Goal: Task Accomplishment & Management: Manage account settings

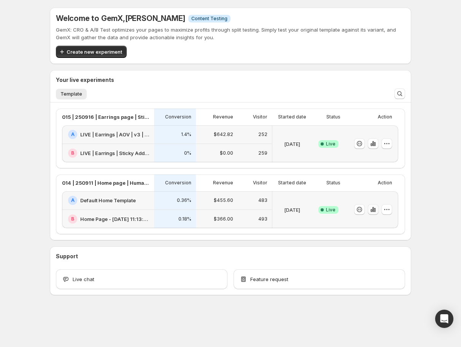
click at [372, 211] on icon "button" at bounding box center [374, 210] width 8 height 8
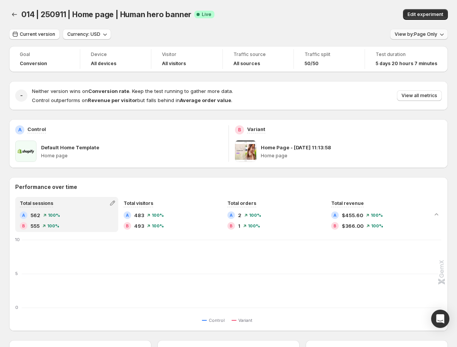
click at [414, 35] on span "View by: Page Only" at bounding box center [416, 34] width 43 height 6
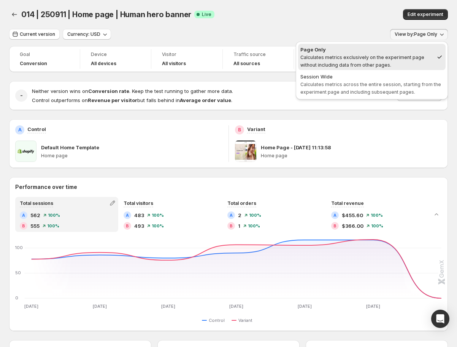
click at [379, 88] on span "Session Wide Calculates metrics across the entire session, starting from the ex…" at bounding box center [372, 84] width 143 height 23
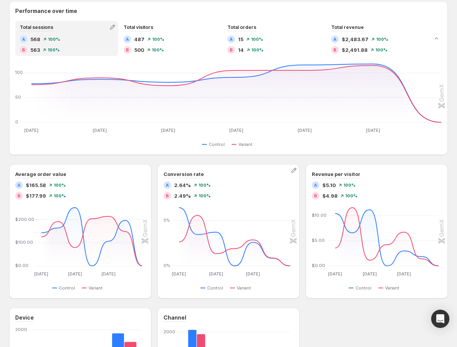
scroll to position [118, 0]
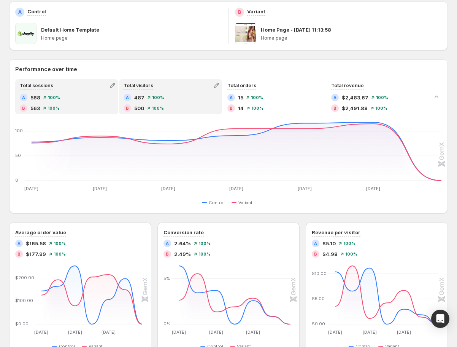
click at [146, 95] on div "A 487 100 %" at bounding box center [171, 98] width 94 height 8
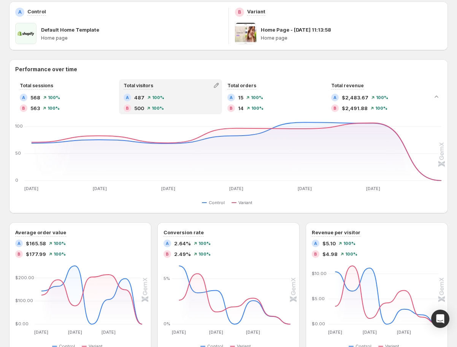
click at [244, 99] on span "15" at bounding box center [240, 98] width 5 height 8
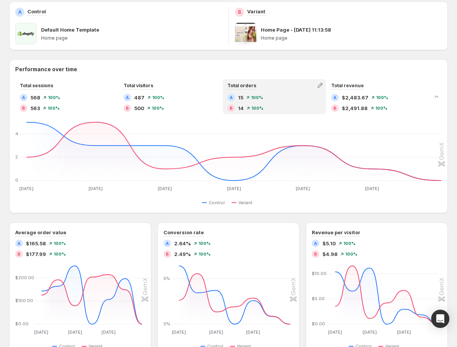
click at [363, 110] on span "$2,491.88" at bounding box center [355, 108] width 26 height 8
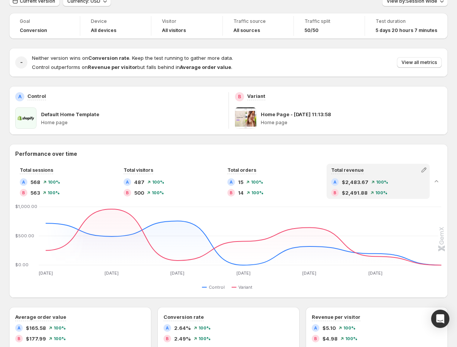
scroll to position [0, 0]
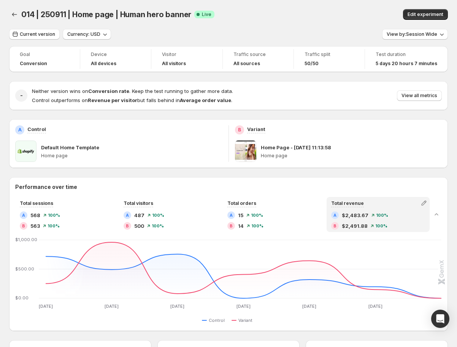
click at [8, 15] on div "014 | 250911 | Home page | Human hero banner. This page is ready 014 | 250911 |…" at bounding box center [228, 337] width 457 height 674
click at [15, 16] on icon "Back" at bounding box center [15, 15] width 8 height 8
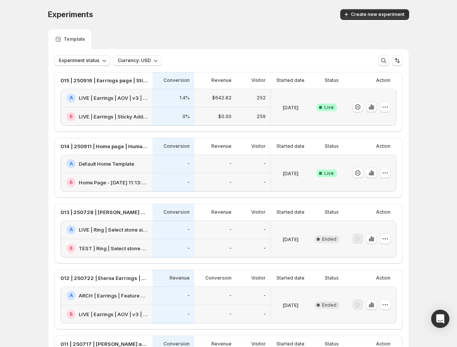
click at [374, 109] on icon "button" at bounding box center [372, 107] width 8 height 8
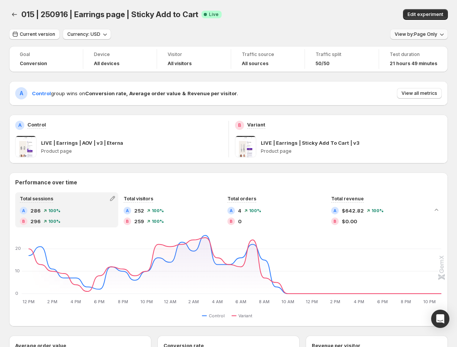
click at [424, 32] on span "View by: Page Only" at bounding box center [416, 34] width 43 height 6
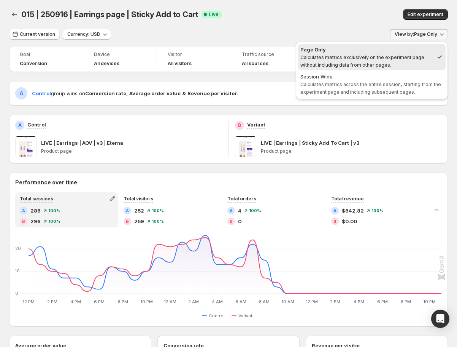
drag, startPoint x: 432, startPoint y: 35, endPoint x: 412, endPoint y: 38, distance: 19.7
click at [432, 35] on span "View by: Page Only" at bounding box center [416, 34] width 43 height 6
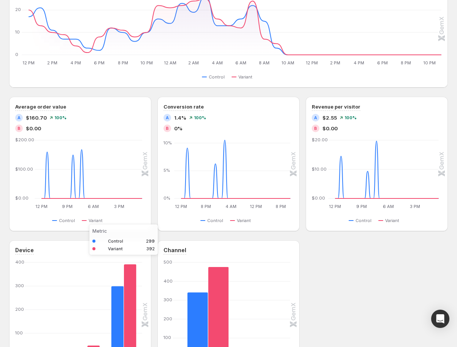
scroll to position [322, 0]
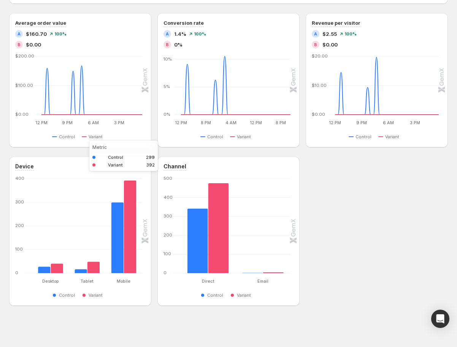
click at [127, 278] on rect at bounding box center [130, 225] width 12 height 117
drag, startPoint x: 127, startPoint y: 255, endPoint x: 126, endPoint y: 250, distance: 5.2
click at [127, 255] on rect "Variant 392" at bounding box center [130, 225] width 13 height 94
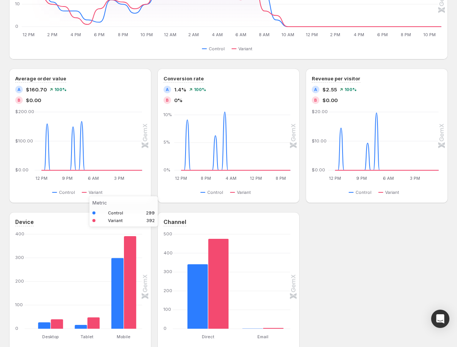
click at [129, 257] on rect "Variant 392" at bounding box center [130, 281] width 13 height 94
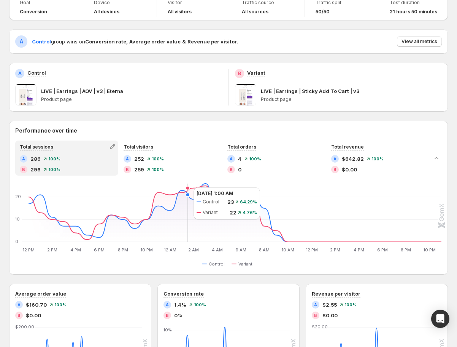
scroll to position [51, 0]
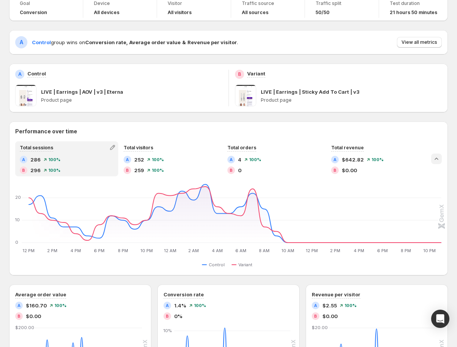
click at [441, 157] on icon "Collapse chart" at bounding box center [437, 159] width 8 height 8
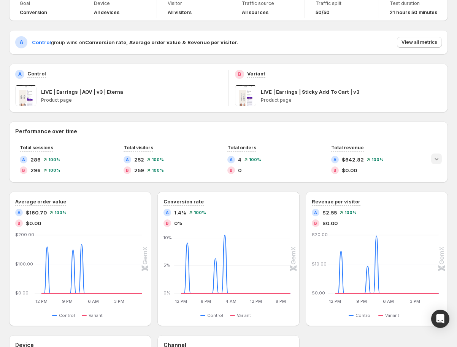
click at [441, 157] on icon "Expand chart" at bounding box center [437, 159] width 8 height 8
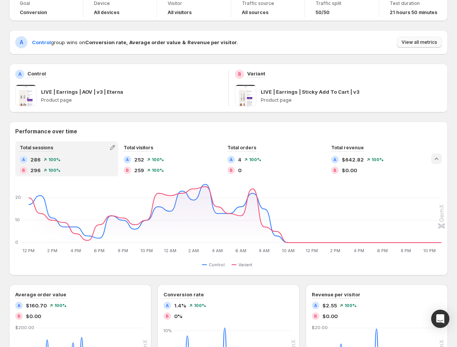
click at [427, 42] on span "View all metrics" at bounding box center [420, 42] width 36 height 6
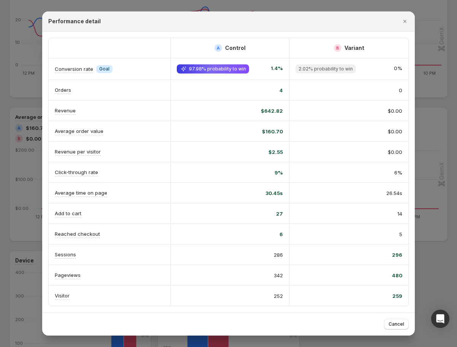
click at [393, 323] on span "Cancel" at bounding box center [397, 324] width 16 height 6
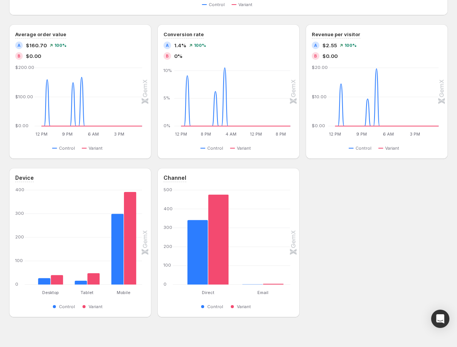
scroll to position [296, 0]
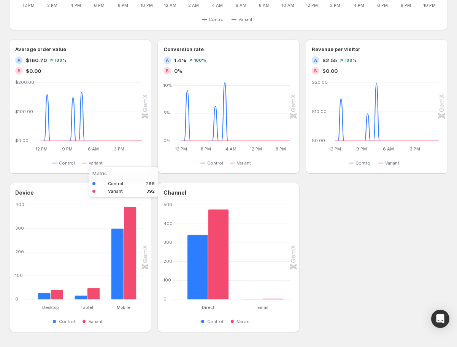
click at [136, 263] on rect "Mobile: Control 299,Variant 392" at bounding box center [123, 252] width 37 height 94
click at [114, 271] on rect "Control 299" at bounding box center [118, 254] width 13 height 89
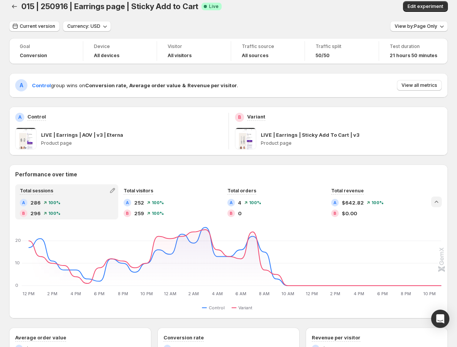
scroll to position [0, 0]
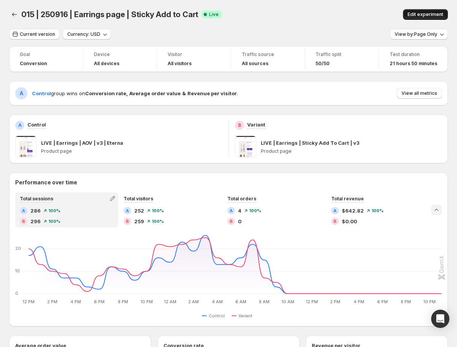
click at [427, 14] on span "Edit experiment" at bounding box center [426, 14] width 36 height 6
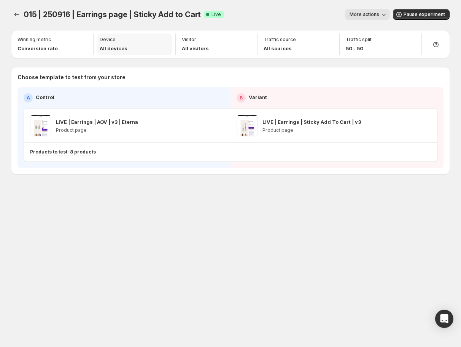
click at [113, 44] on div "Device All devices" at bounding box center [114, 45] width 28 height 16
click at [111, 40] on p "Device" at bounding box center [108, 40] width 16 height 6
click at [110, 41] on p "Device" at bounding box center [108, 40] width 16 height 6
click at [108, 42] on p "Device" at bounding box center [108, 40] width 16 height 6
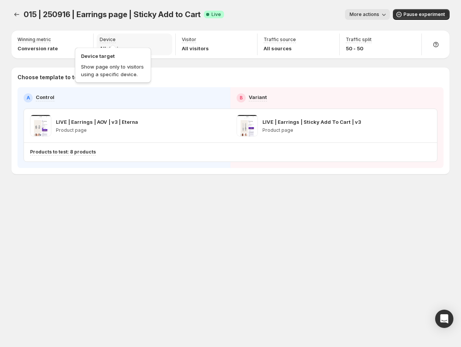
drag, startPoint x: 106, startPoint y: 43, endPoint x: 118, endPoint y: 40, distance: 12.8
click at [106, 43] on div "Device" at bounding box center [108, 40] width 16 height 6
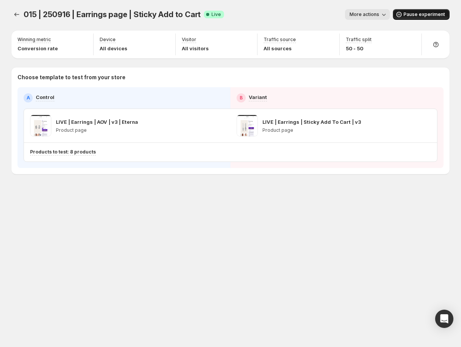
click at [421, 11] on span "Pause experiment" at bounding box center [424, 14] width 41 height 6
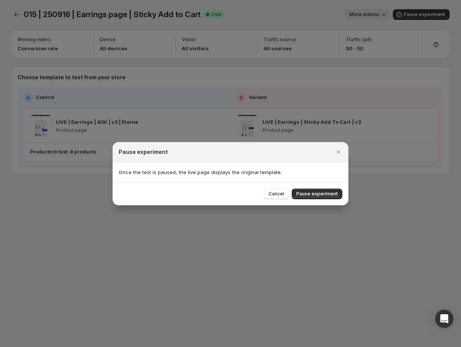
click at [326, 196] on span "Pause experiment" at bounding box center [316, 194] width 41 height 6
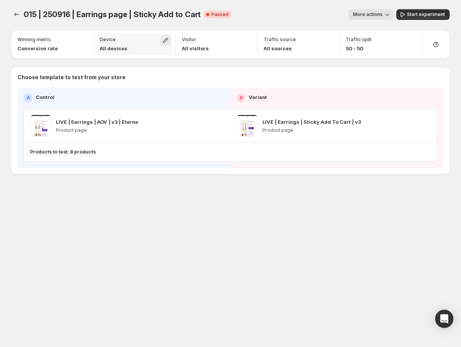
click at [167, 38] on icon "button" at bounding box center [166, 41] width 8 height 8
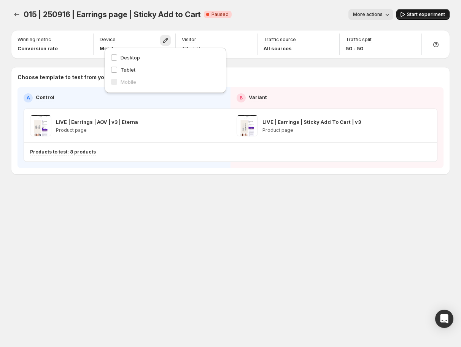
click at [423, 14] on span "Start experiment" at bounding box center [426, 14] width 38 height 6
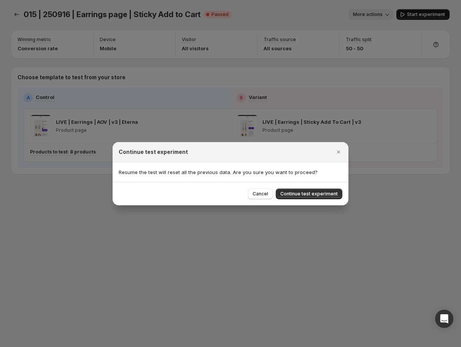
click at [327, 195] on span "Continue test experiment" at bounding box center [308, 194] width 57 height 6
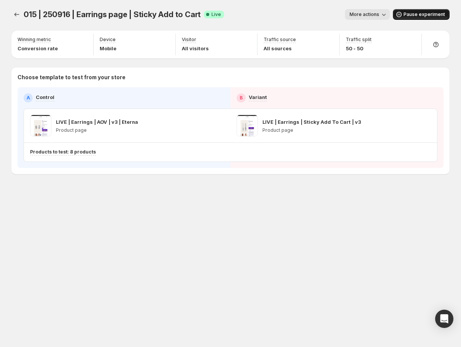
click at [372, 13] on span "More actions" at bounding box center [365, 14] width 30 height 6
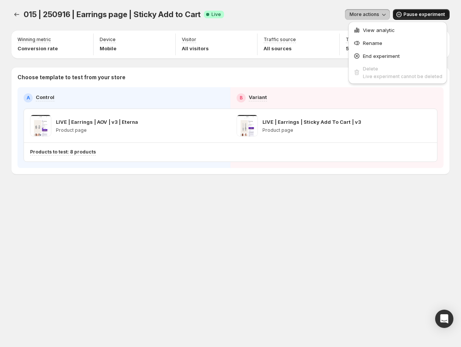
click at [234, 9] on div "More actions" at bounding box center [310, 14] width 160 height 11
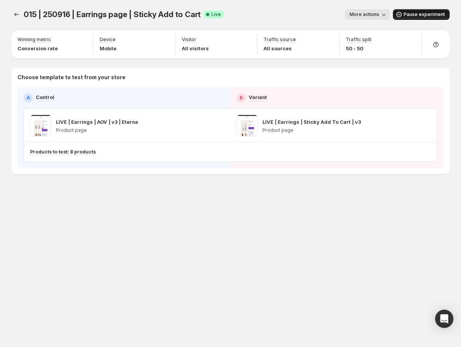
drag, startPoint x: 371, startPoint y: 13, endPoint x: 365, endPoint y: 18, distance: 7.3
click at [371, 13] on span "More actions" at bounding box center [365, 14] width 30 height 6
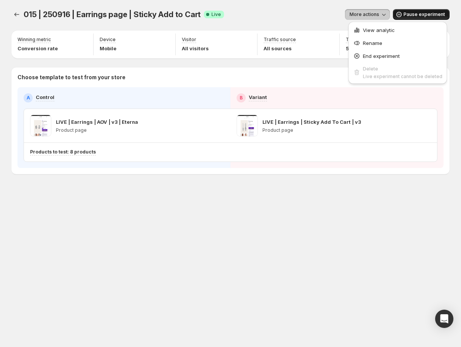
click at [369, 28] on span "View analytic" at bounding box center [379, 30] width 32 height 6
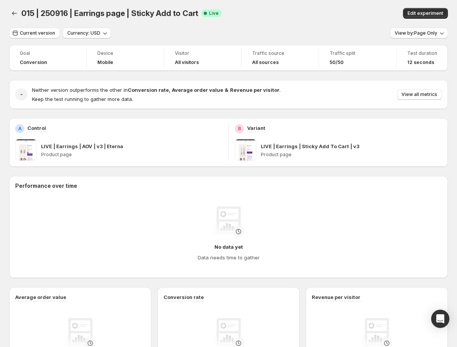
scroll to position [3, 0]
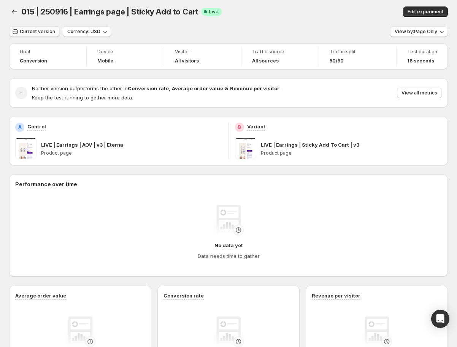
drag, startPoint x: 42, startPoint y: 29, endPoint x: 63, endPoint y: 32, distance: 20.7
click at [42, 29] on span "Current version" at bounding box center [37, 32] width 35 height 6
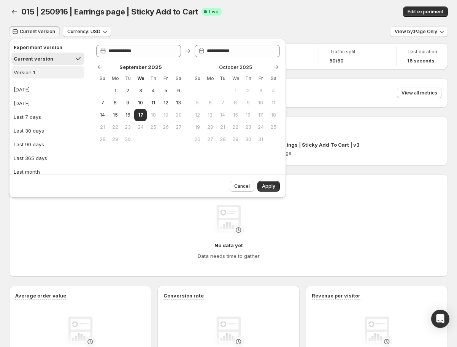
click at [35, 69] on button "Version 1" at bounding box center [47, 72] width 73 height 12
type input "**********"
click at [275, 188] on span "Apply" at bounding box center [268, 186] width 13 height 6
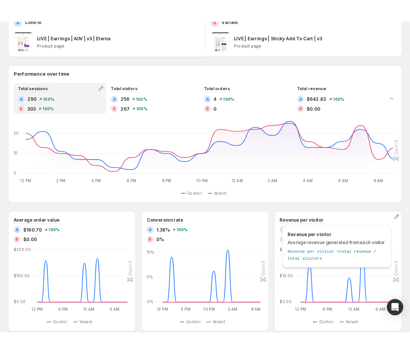
scroll to position [134, 0]
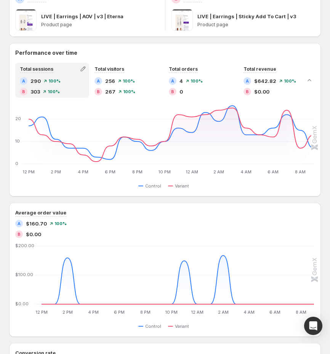
click at [194, 84] on div "A 4 100 %" at bounding box center [201, 81] width 65 height 8
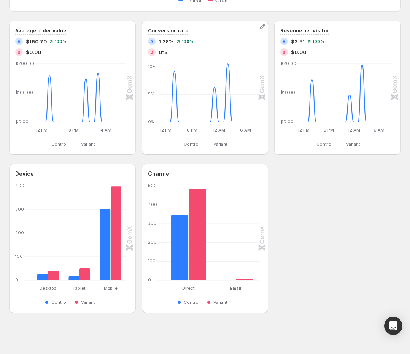
scroll to position [0, 0]
